Goal: Information Seeking & Learning: Learn about a topic

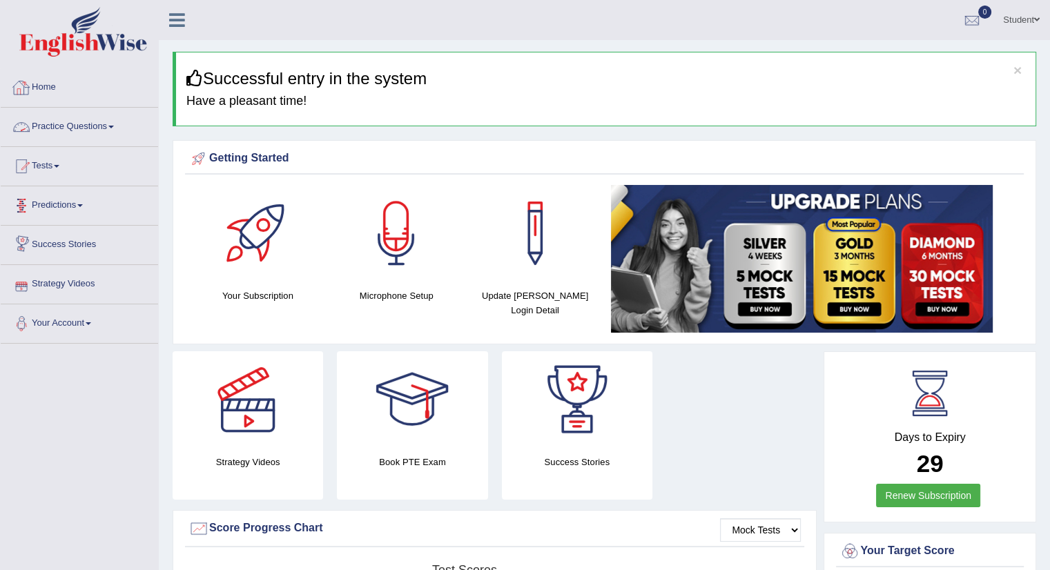
click at [103, 124] on link "Practice Questions" at bounding box center [79, 125] width 157 height 35
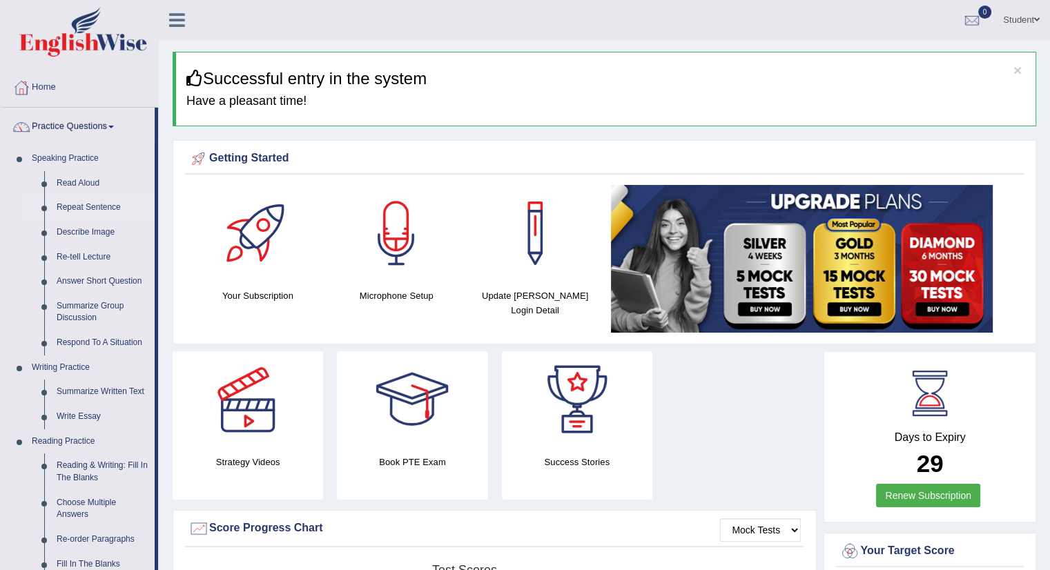
click at [77, 211] on link "Repeat Sentence" at bounding box center [102, 207] width 104 height 25
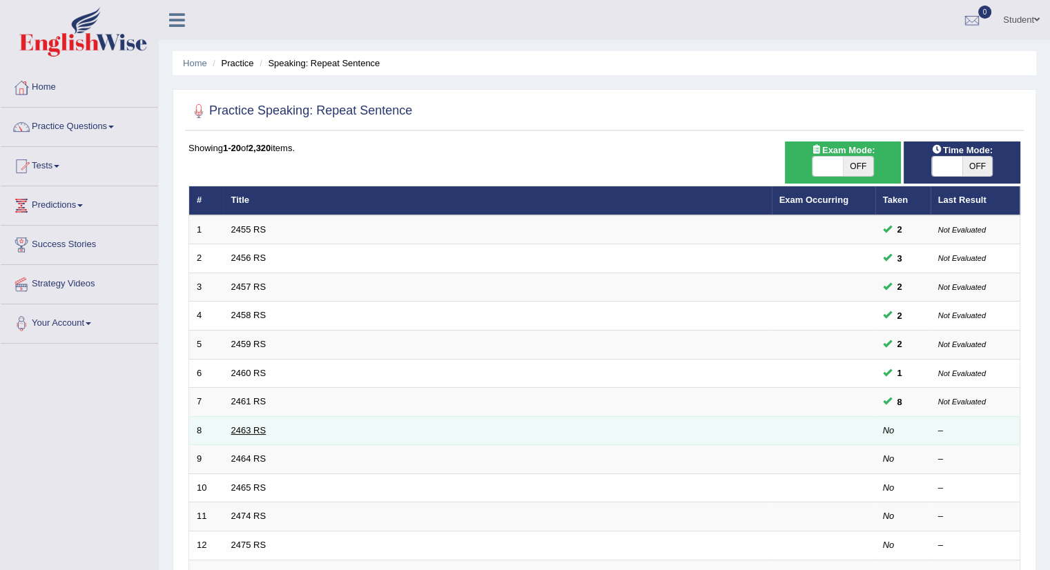
click at [249, 429] on link "2463 RS" at bounding box center [248, 430] width 35 height 10
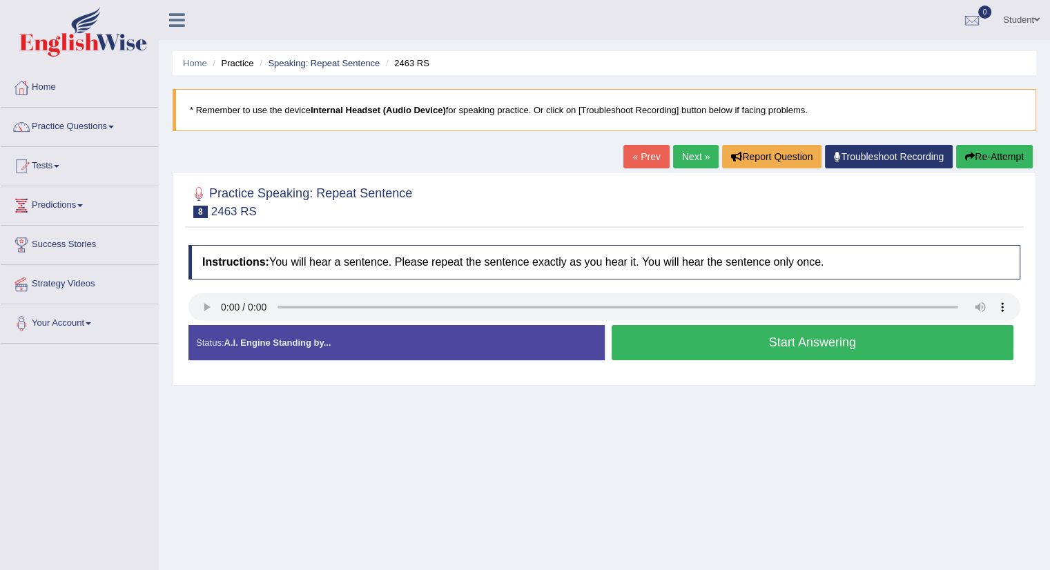
click at [822, 340] on button "Start Answering" at bounding box center [813, 342] width 403 height 35
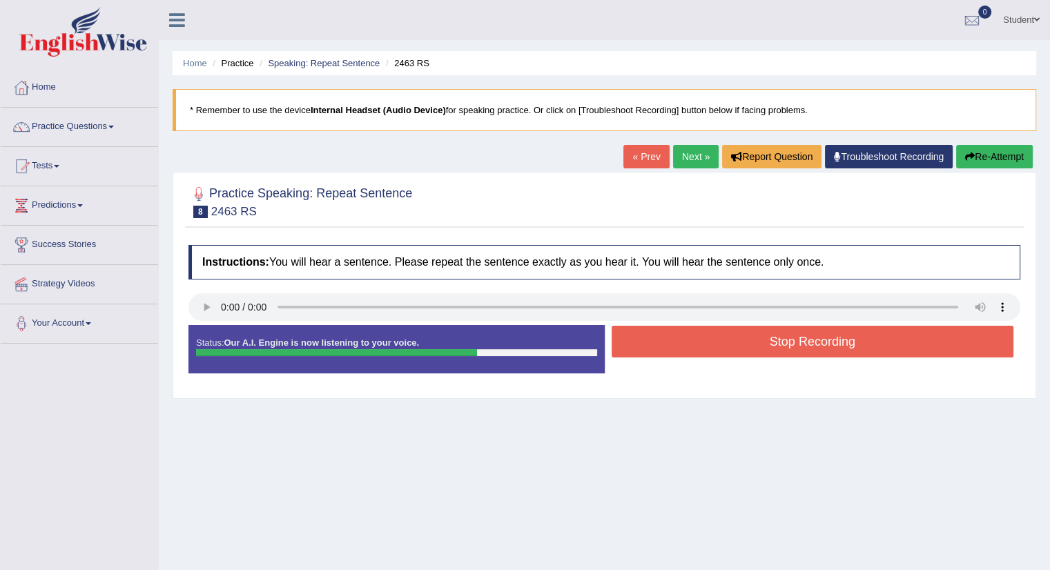
click at [705, 343] on button "Stop Recording" at bounding box center [813, 342] width 403 height 32
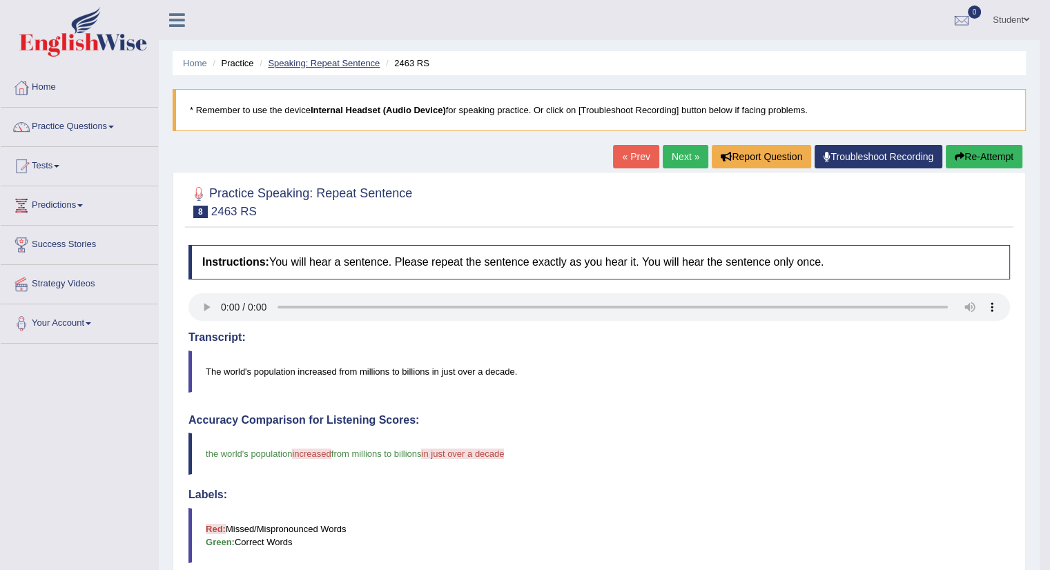
click at [331, 59] on link "Speaking: Repeat Sentence" at bounding box center [324, 63] width 112 height 10
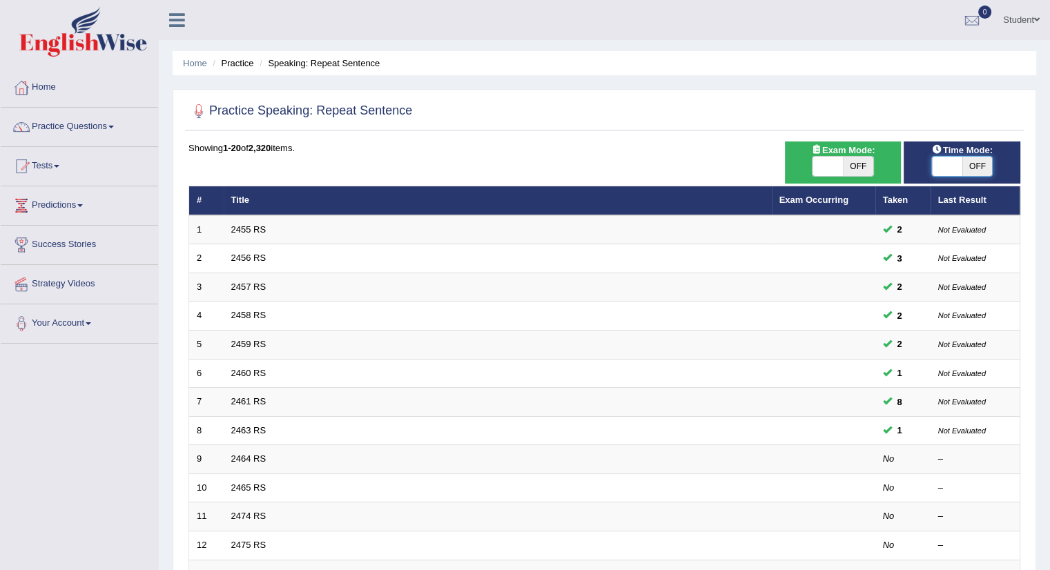
click at [961, 164] on span at bounding box center [947, 166] width 30 height 19
checkbox input "true"
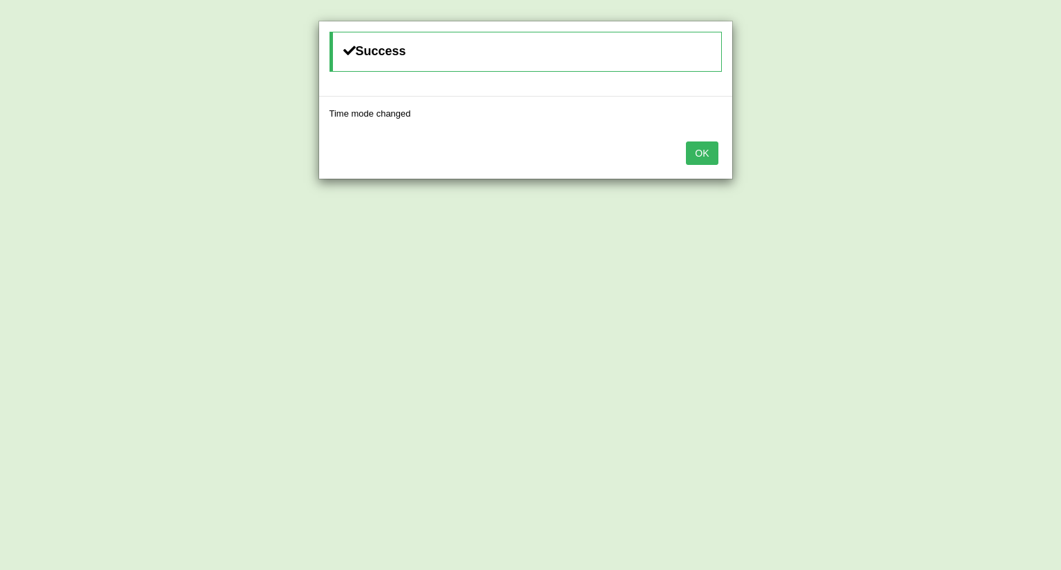
click at [708, 154] on button "OK" at bounding box center [702, 153] width 32 height 23
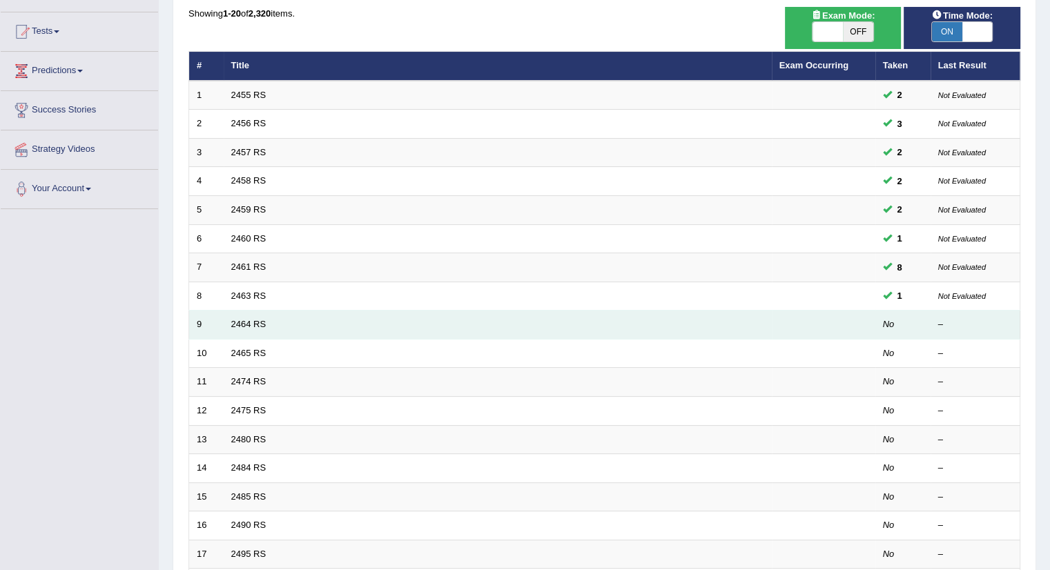
scroll to position [138, 0]
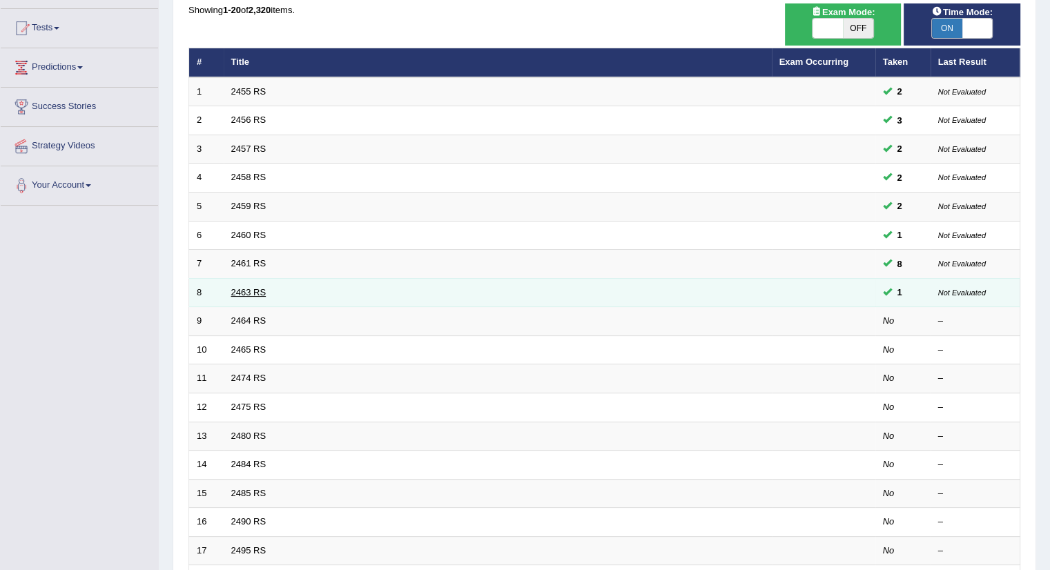
click at [246, 287] on link "2463 RS" at bounding box center [248, 292] width 35 height 10
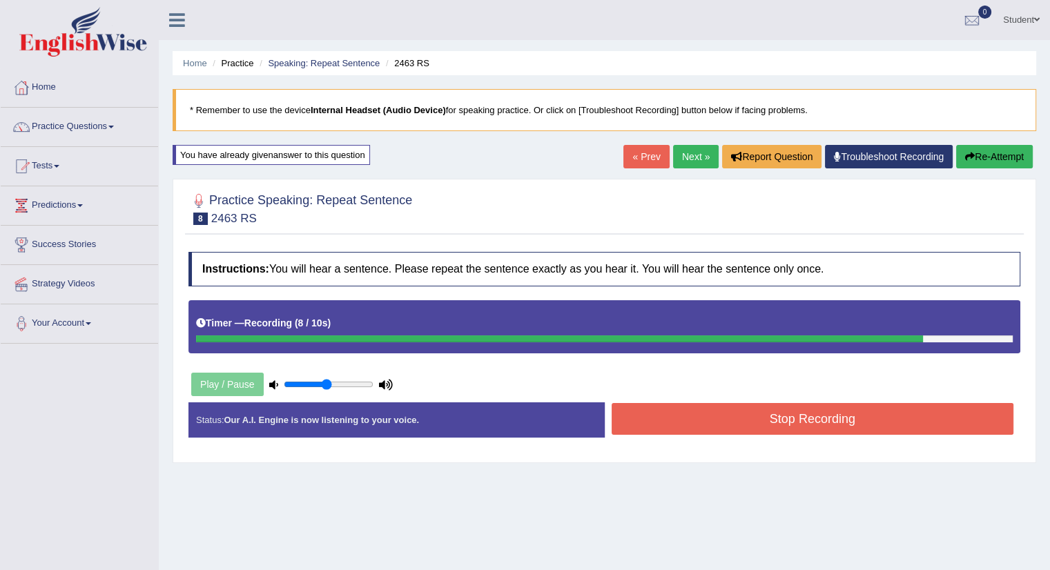
click at [827, 423] on button "Stop Recording" at bounding box center [813, 419] width 403 height 32
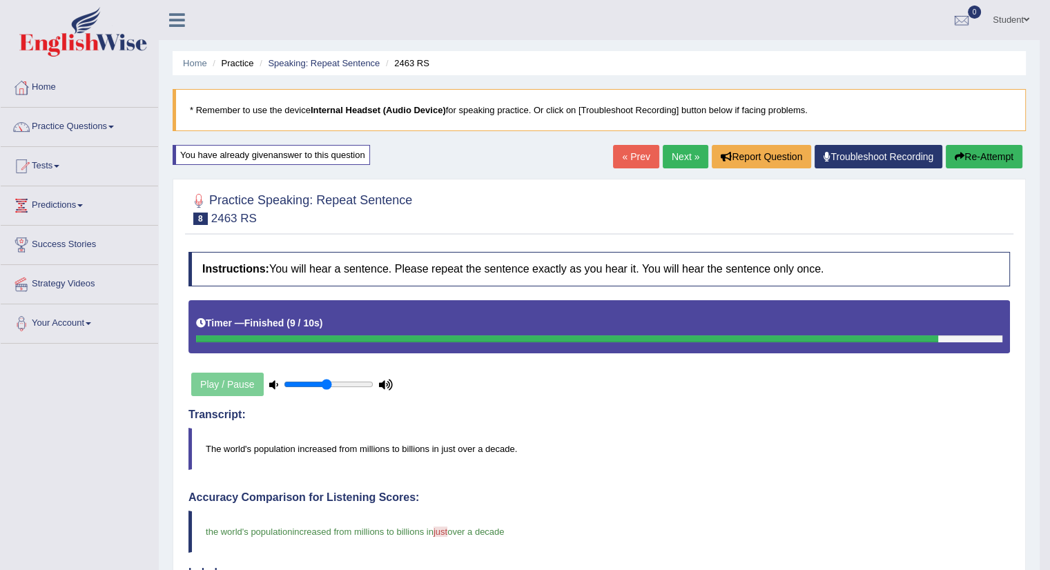
click at [678, 158] on link "Next »" at bounding box center [686, 156] width 46 height 23
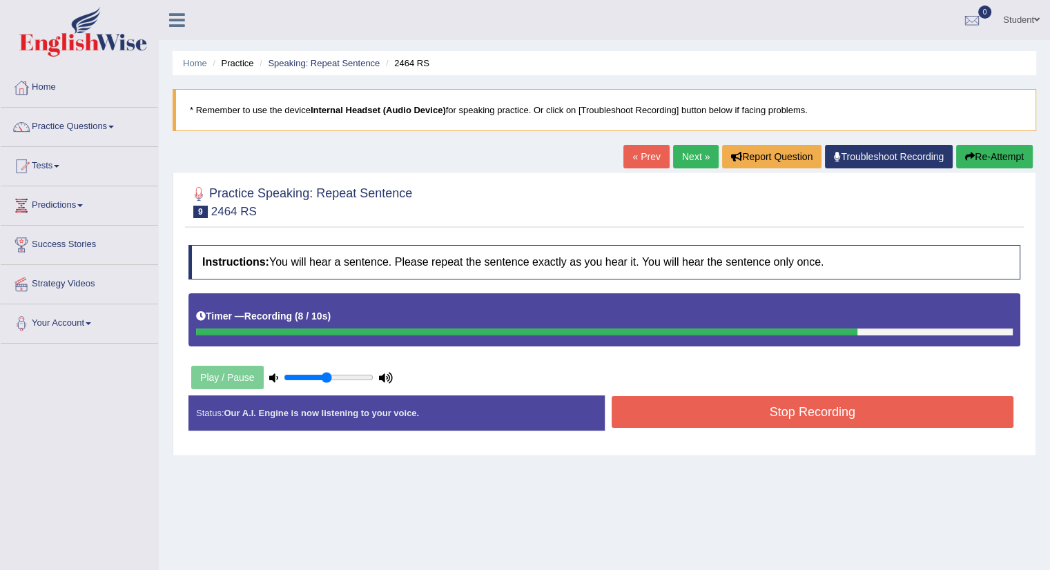
click at [784, 408] on button "Stop Recording" at bounding box center [813, 412] width 403 height 32
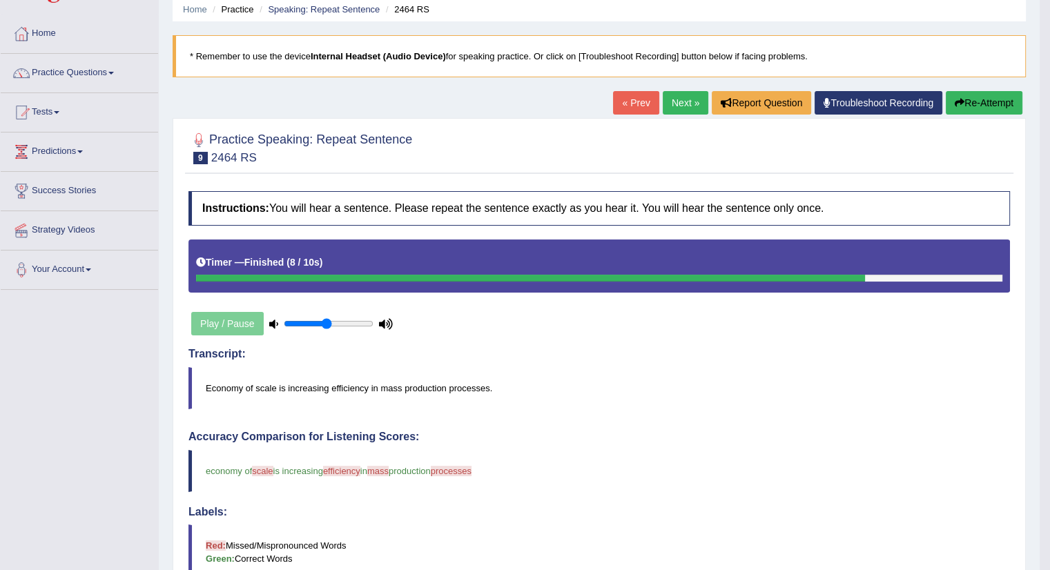
scroll to position [4, 0]
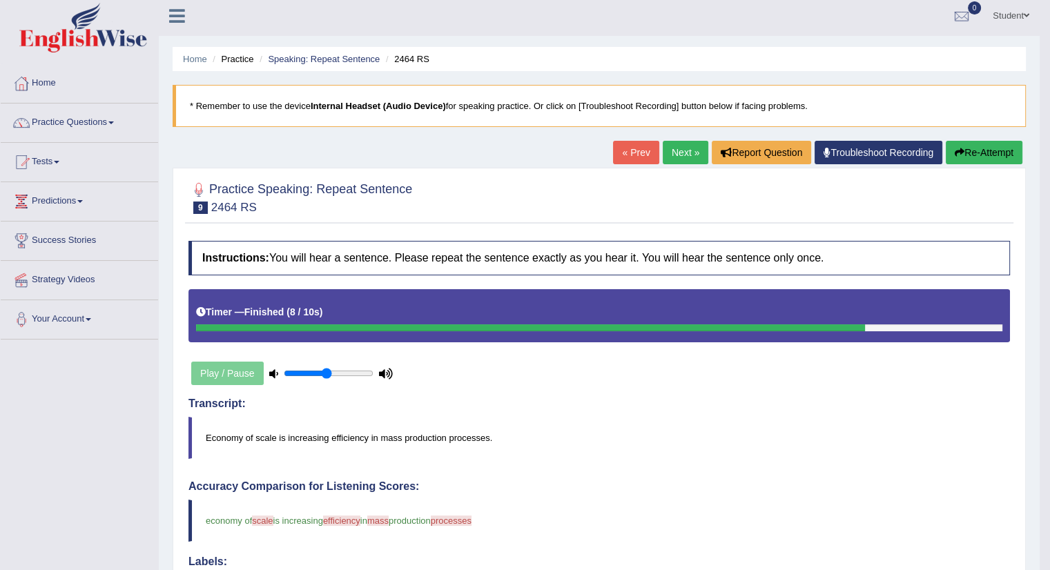
click at [979, 149] on button "Re-Attempt" at bounding box center [984, 152] width 77 height 23
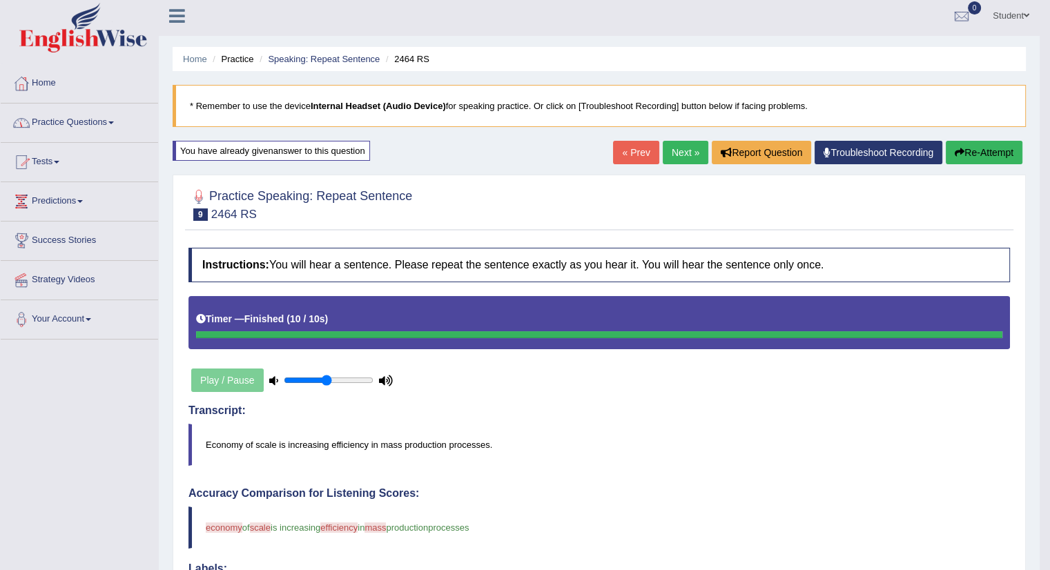
click at [984, 146] on button "Re-Attempt" at bounding box center [984, 152] width 77 height 23
click at [1005, 151] on button "Re-Attempt" at bounding box center [984, 152] width 77 height 23
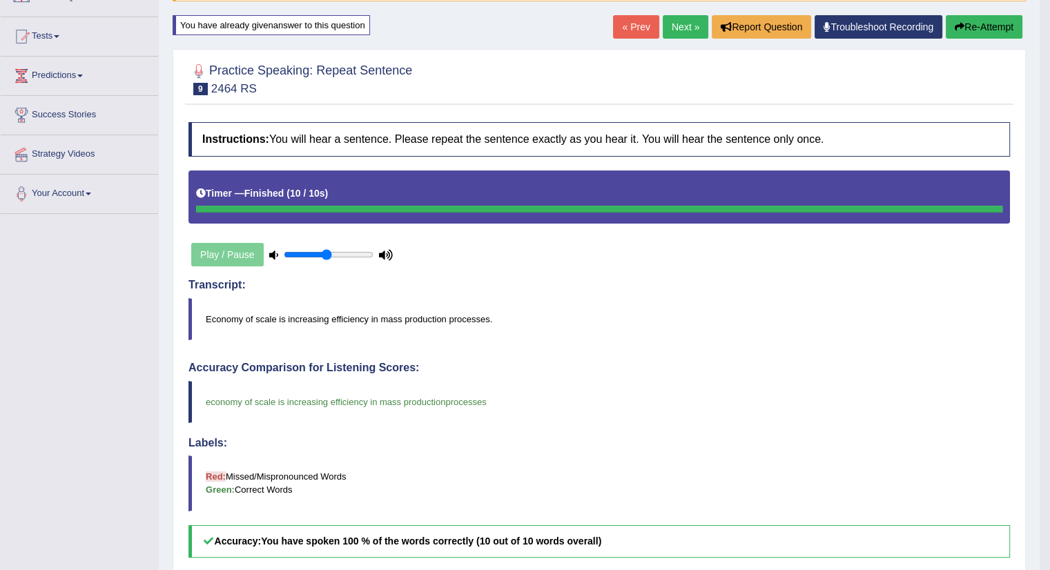
scroll to position [80, 0]
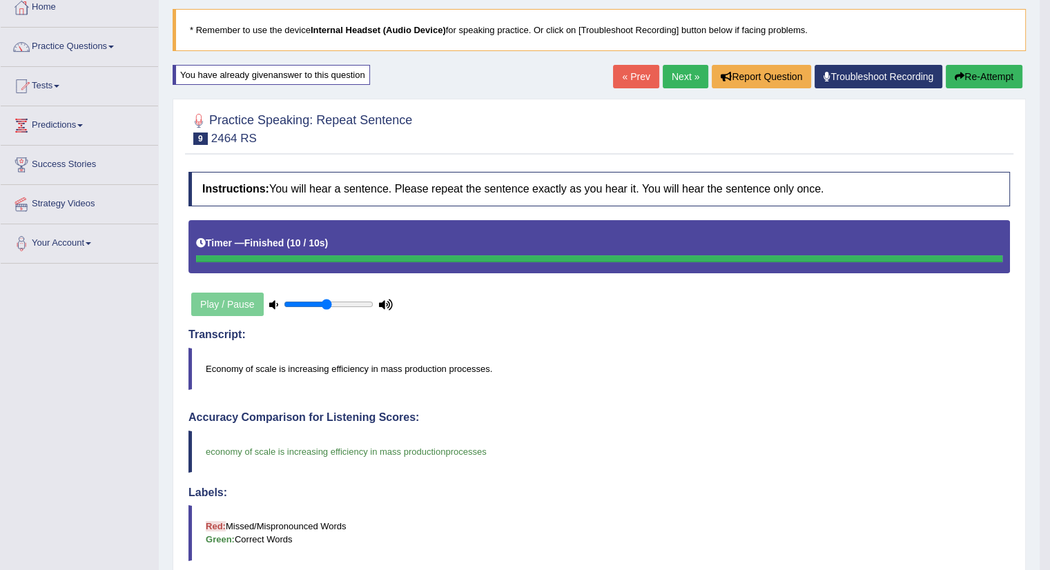
click at [679, 73] on link "Next »" at bounding box center [686, 76] width 46 height 23
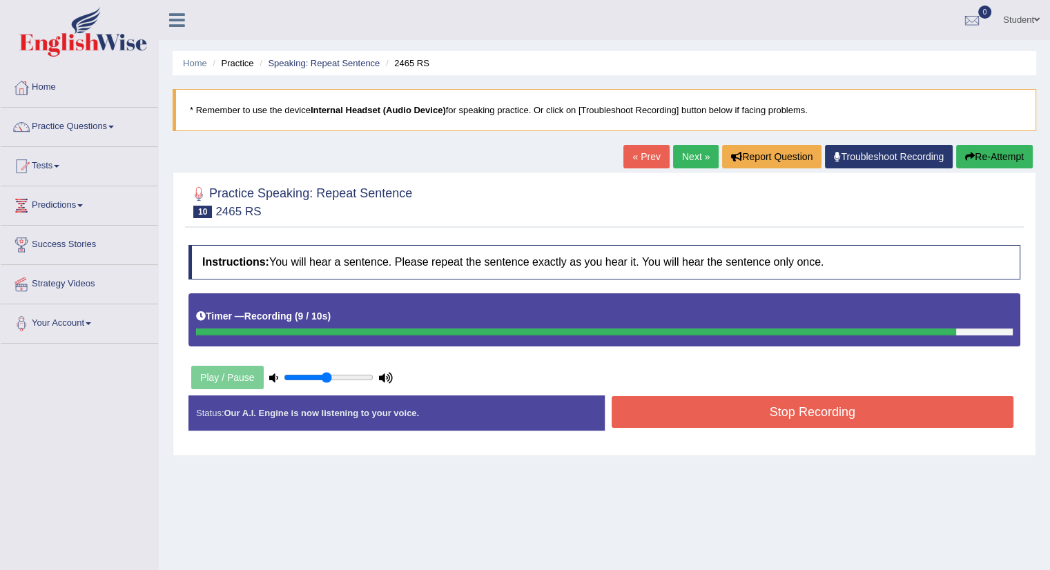
click at [840, 418] on button "Stop Recording" at bounding box center [813, 412] width 403 height 32
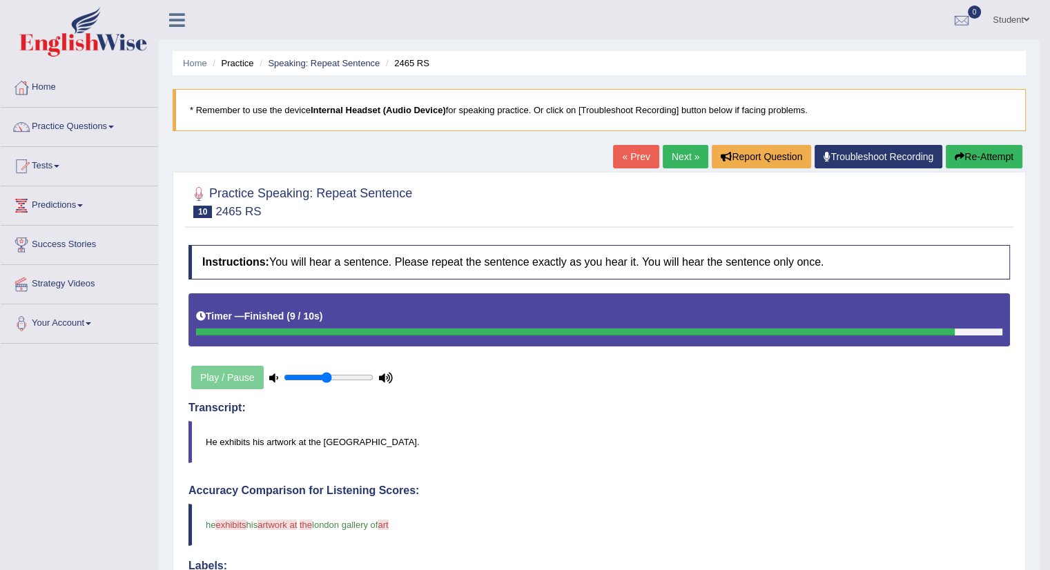
click at [974, 152] on button "Re-Attempt" at bounding box center [984, 156] width 77 height 23
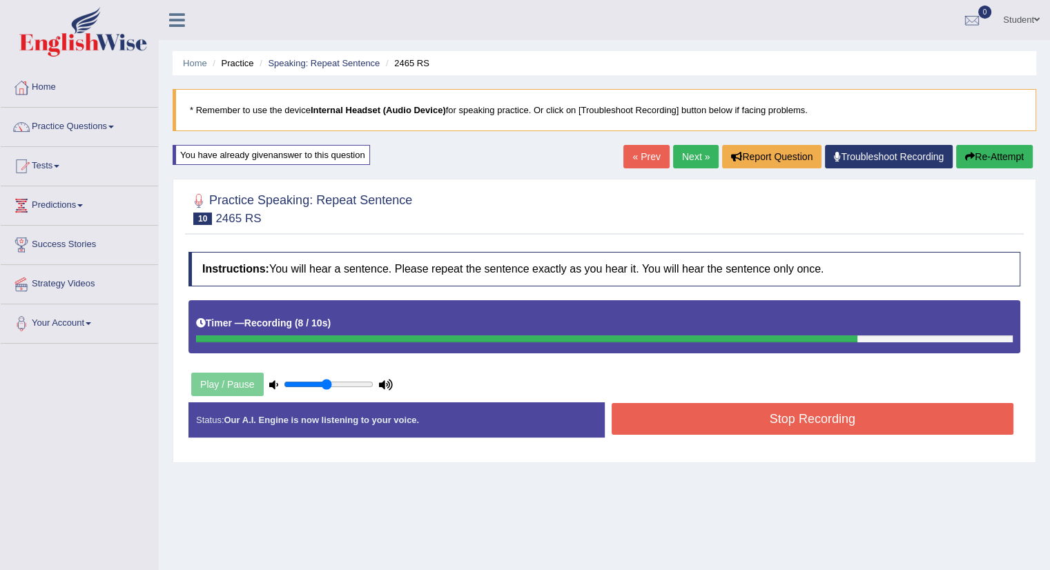
click at [826, 423] on button "Stop Recording" at bounding box center [813, 419] width 403 height 32
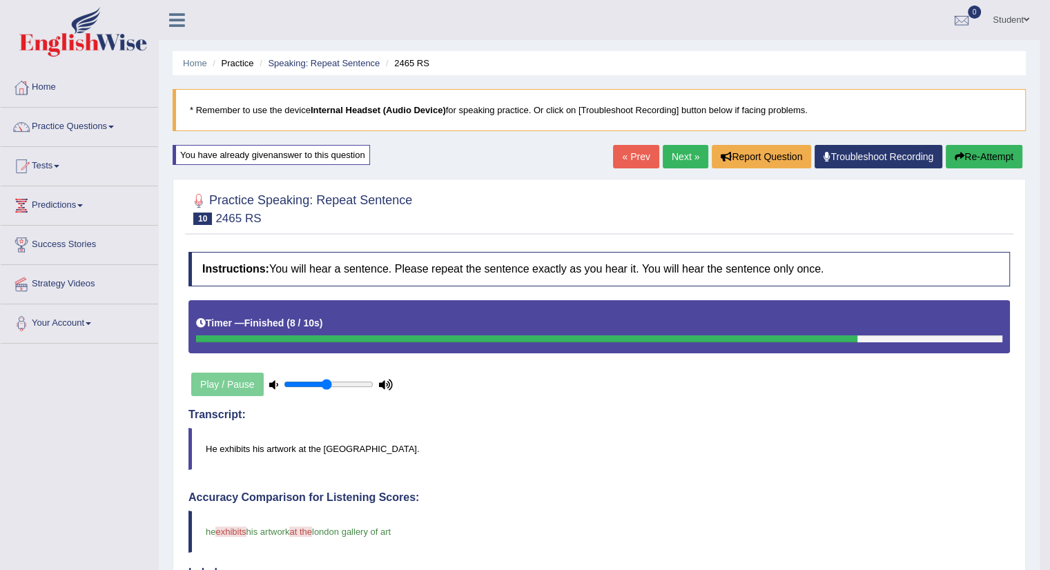
click at [982, 156] on button "Re-Attempt" at bounding box center [984, 156] width 77 height 23
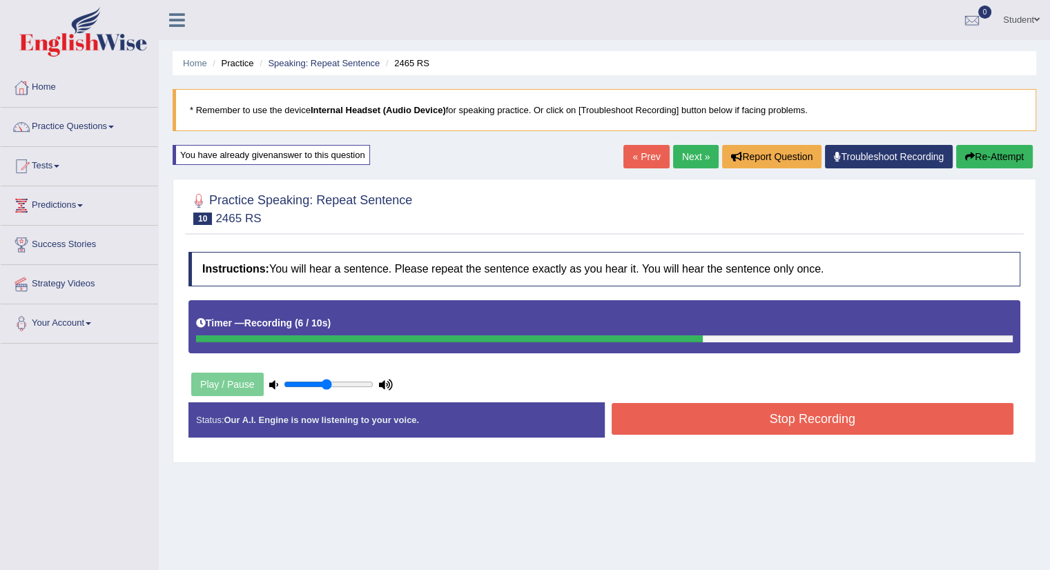
click at [815, 418] on button "Stop Recording" at bounding box center [813, 419] width 403 height 32
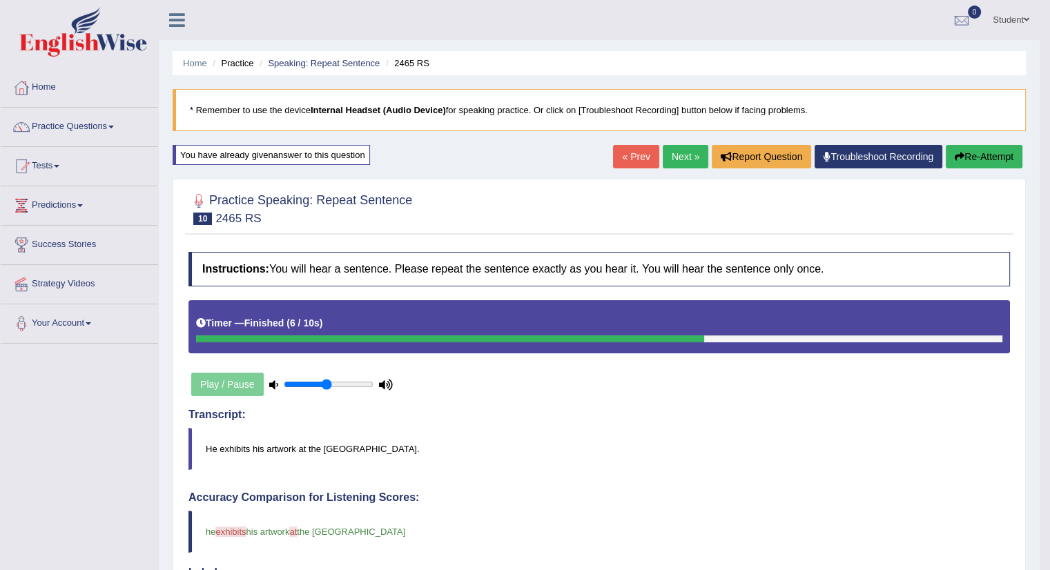
click at [687, 159] on link "Next »" at bounding box center [686, 156] width 46 height 23
